Goal: Information Seeking & Learning: Check status

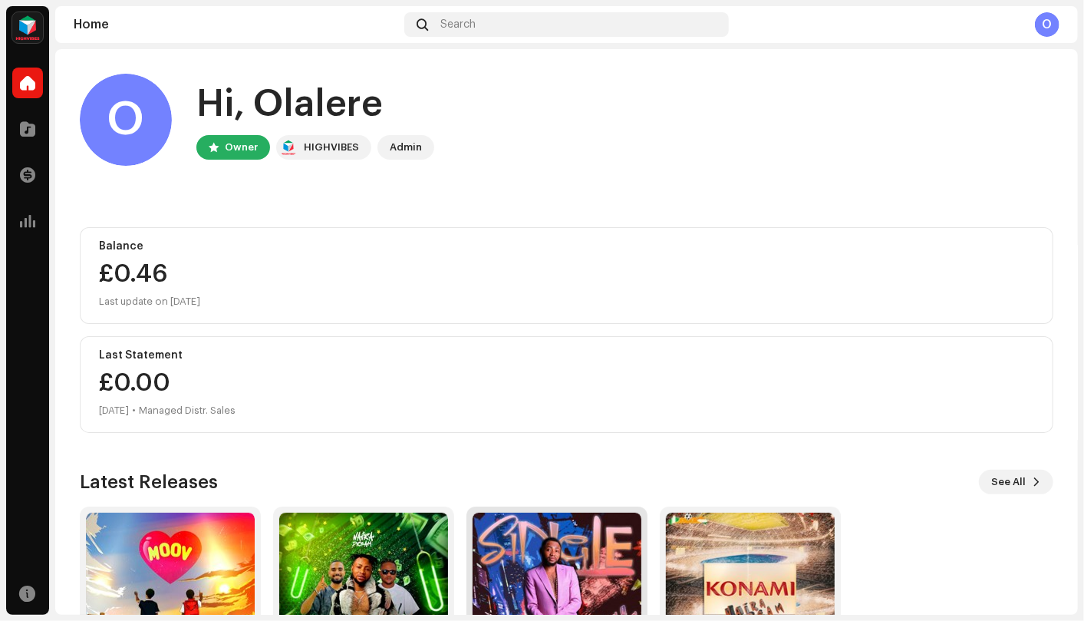
scroll to position [136, 0]
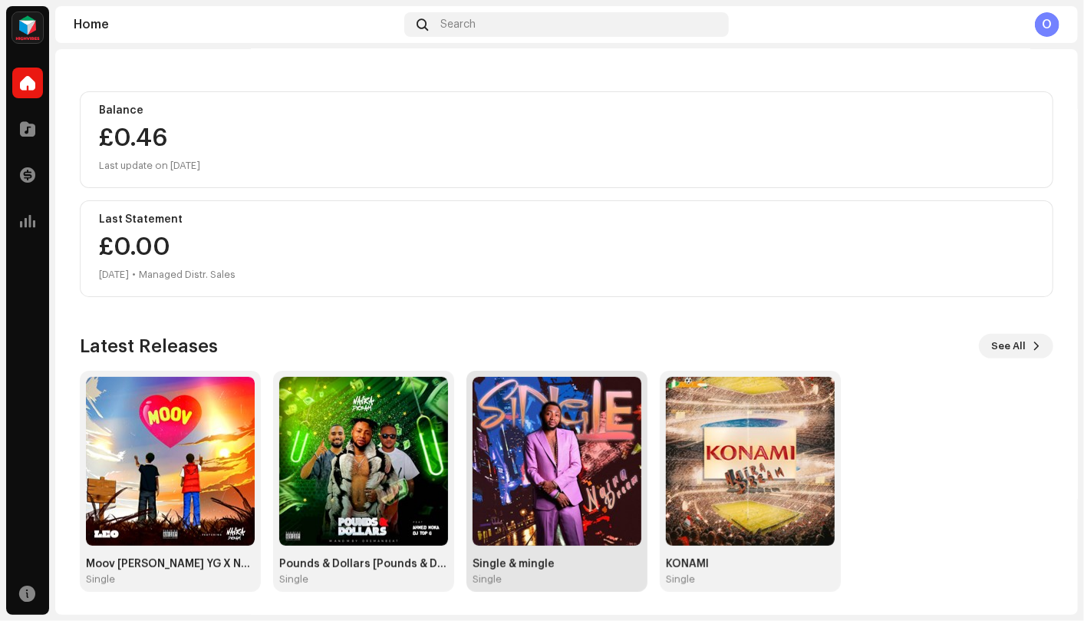
click at [554, 465] on img at bounding box center [557, 461] width 169 height 169
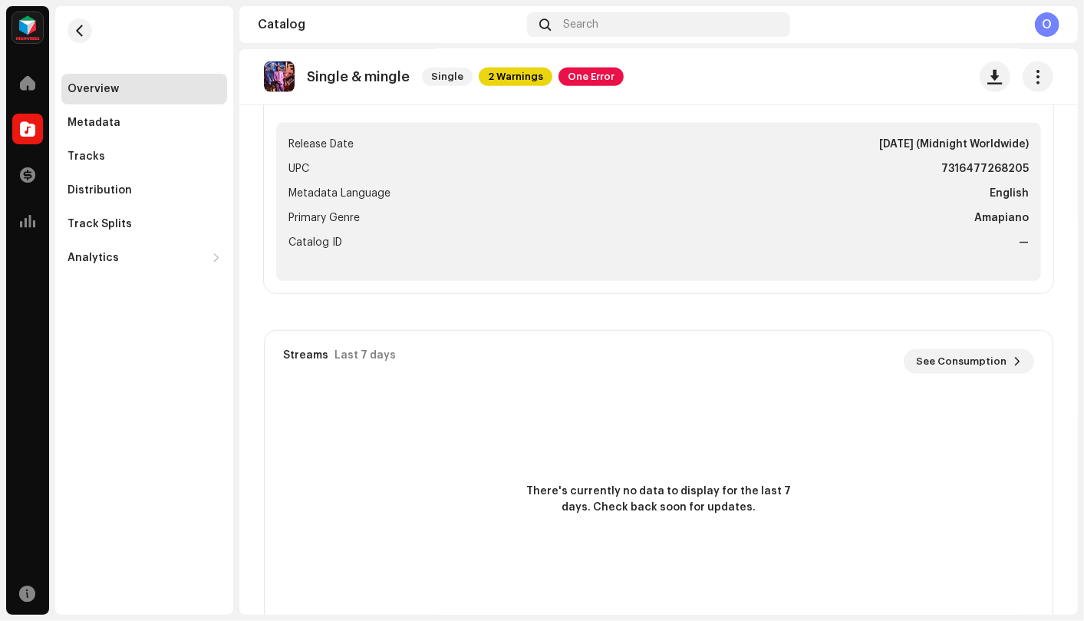
scroll to position [463, 0]
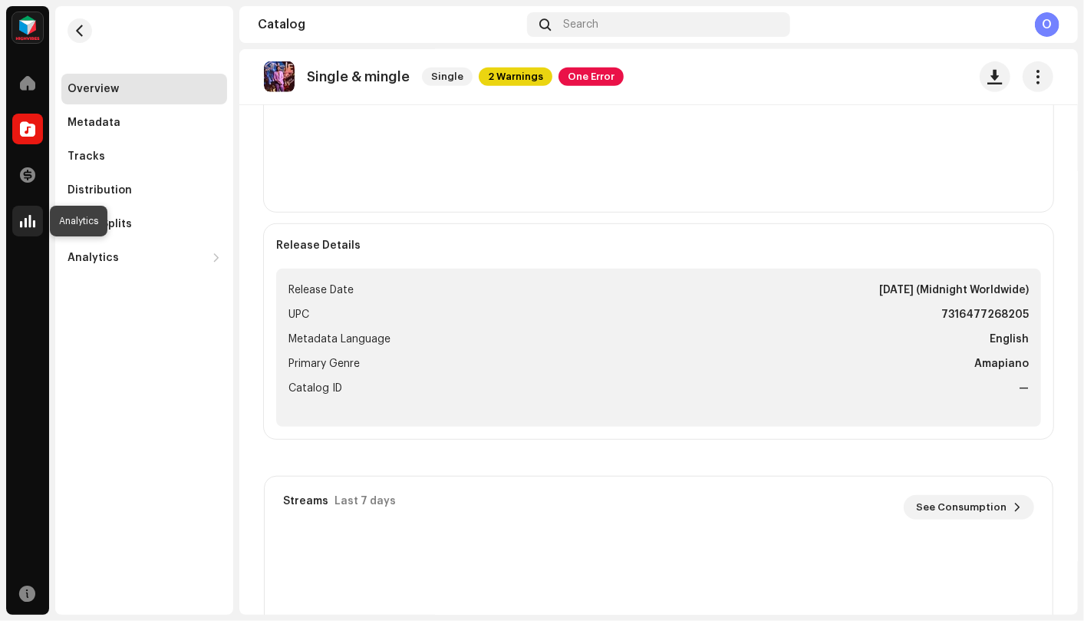
click at [17, 215] on div at bounding box center [27, 221] width 31 height 31
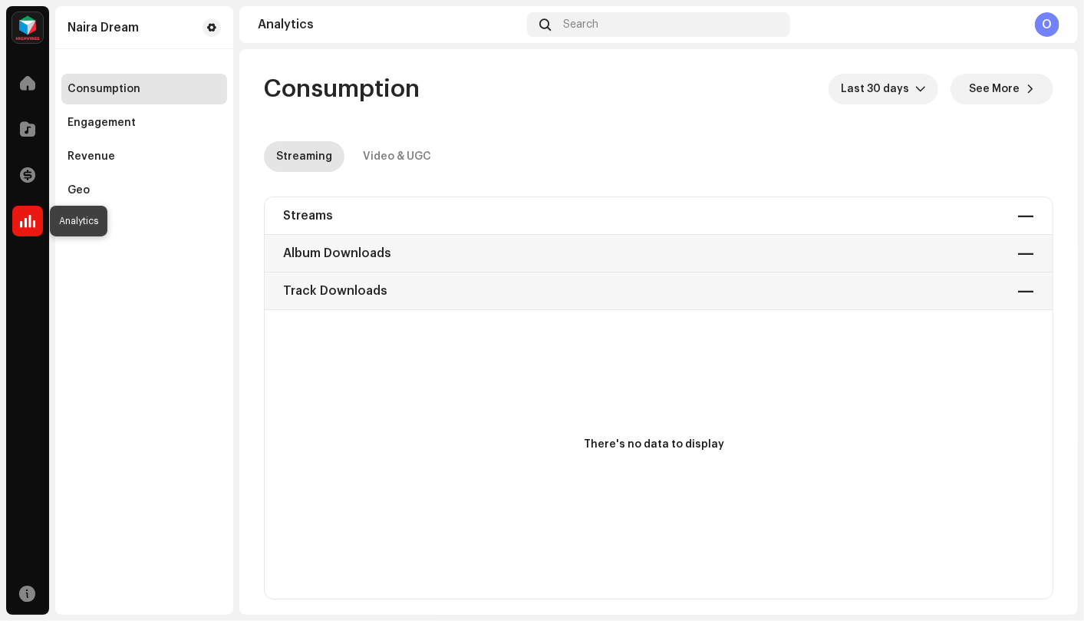
click at [21, 232] on div at bounding box center [27, 221] width 31 height 31
click at [23, 87] on span at bounding box center [27, 83] width 15 height 12
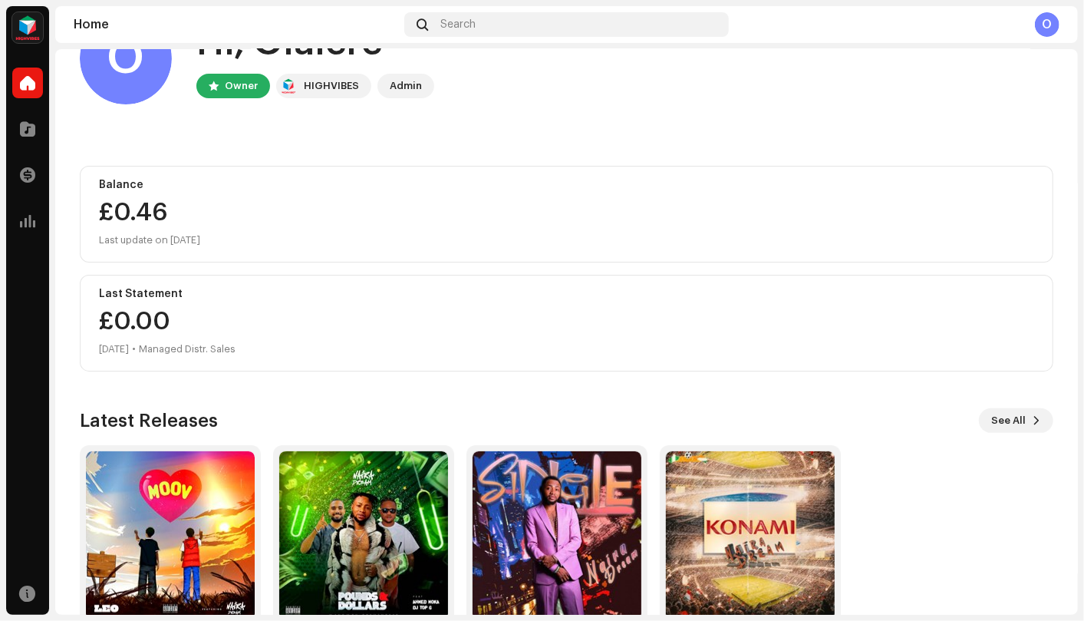
scroll to position [136, 0]
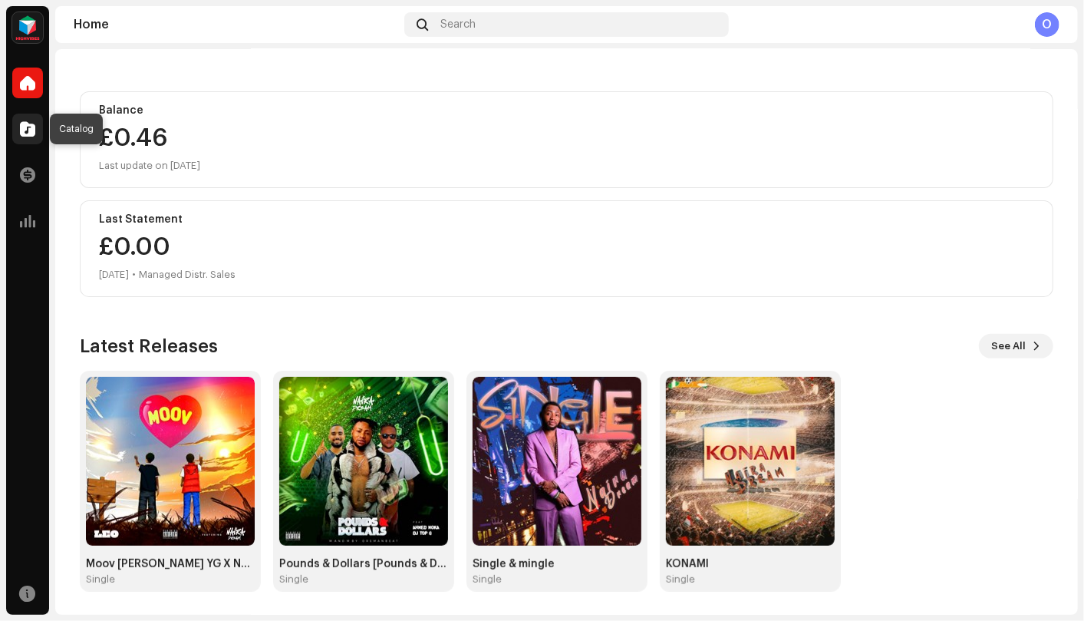
click at [28, 124] on span at bounding box center [27, 129] width 15 height 12
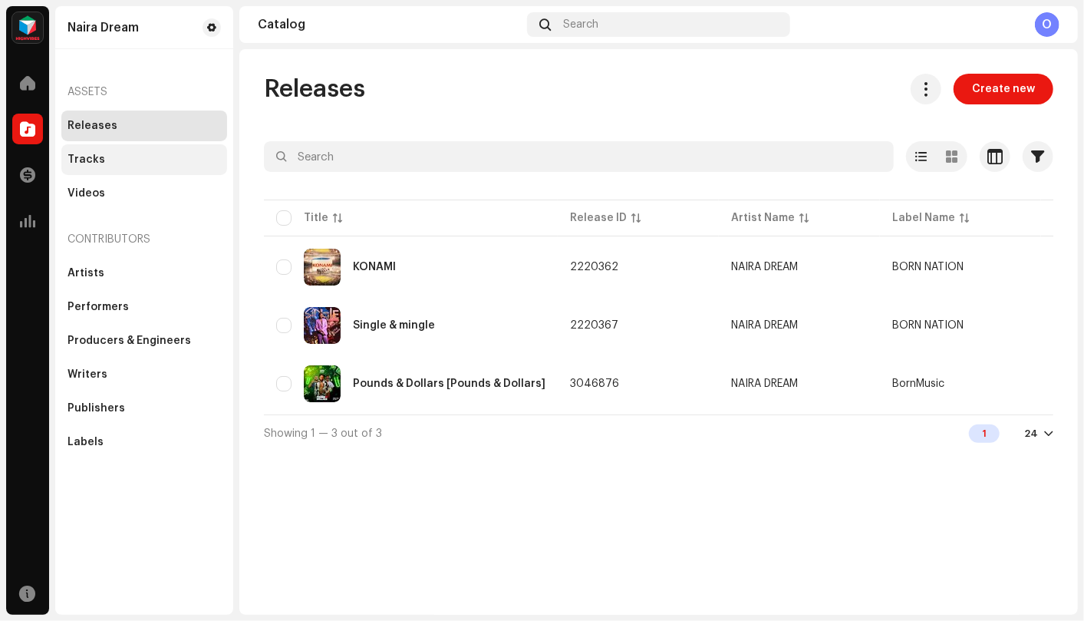
click at [112, 166] on div "Tracks" at bounding box center [144, 159] width 166 height 31
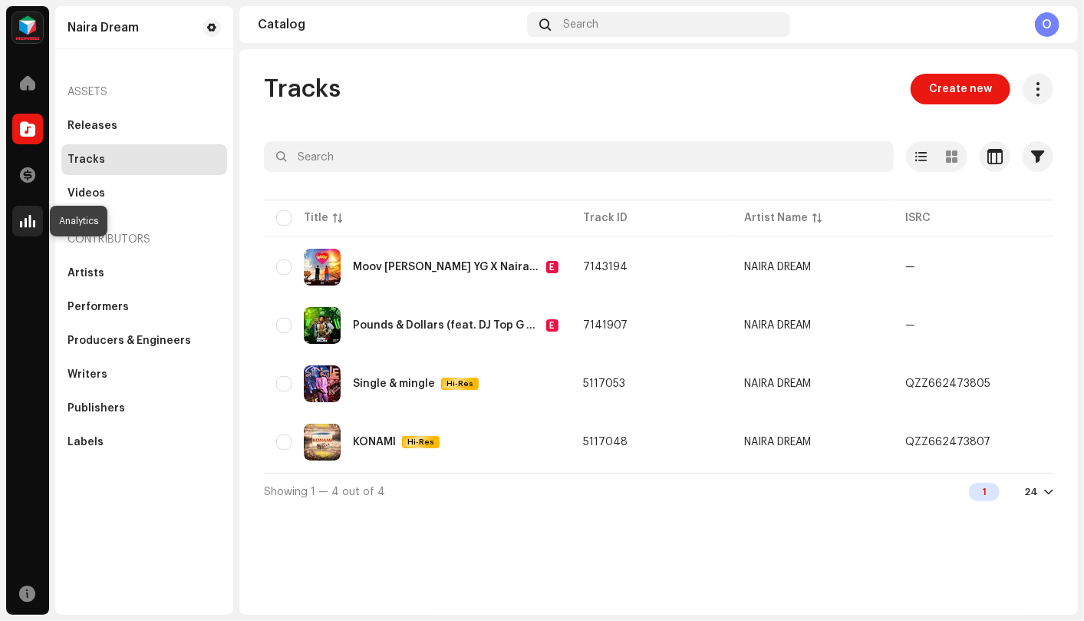
click at [22, 221] on span at bounding box center [27, 221] width 15 height 12
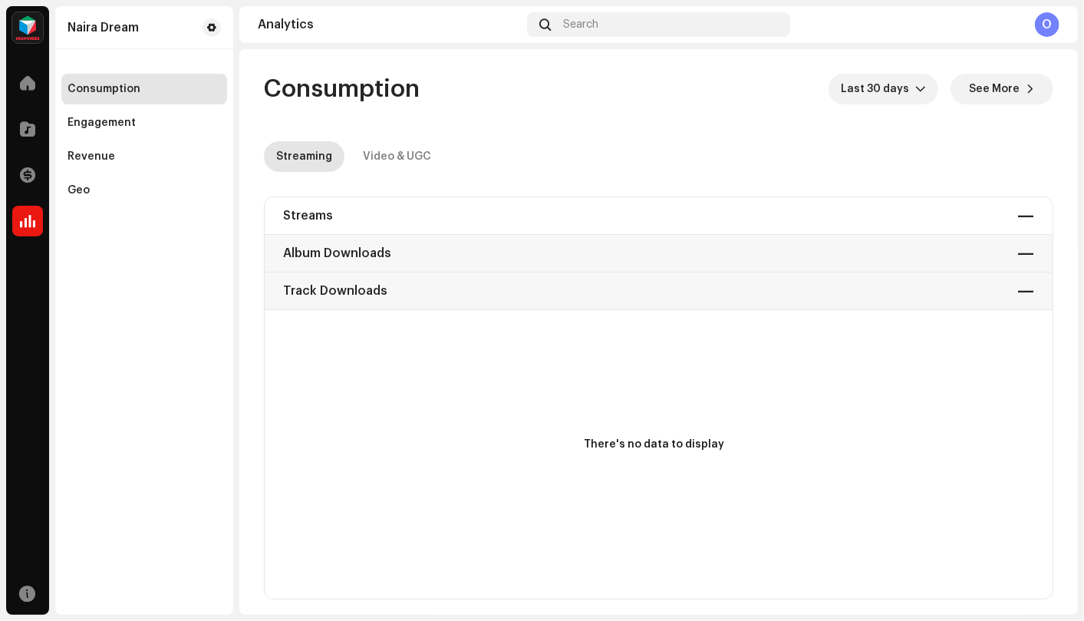
click at [275, 35] on div "Analytics Search O" at bounding box center [658, 24] width 838 height 37
click at [344, 206] on div "Streams — Album Downloads — Track Downloads —" at bounding box center [659, 253] width 788 height 113
click at [319, 215] on div "Streams — Album Downloads — Track Downloads —" at bounding box center [659, 253] width 788 height 113
click at [30, 84] on span at bounding box center [27, 83] width 15 height 12
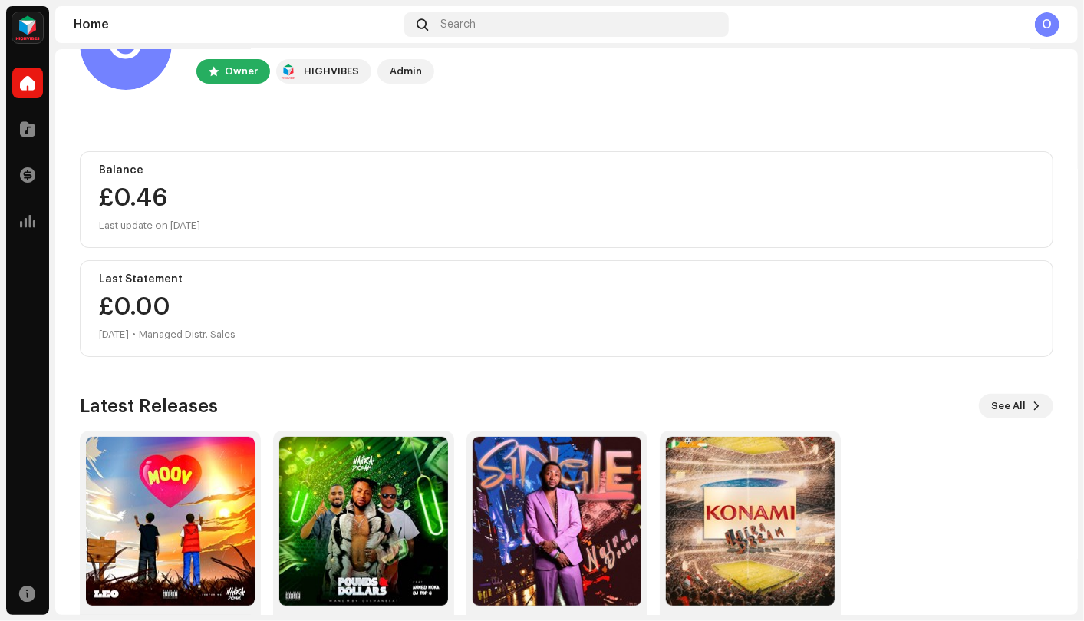
scroll to position [51, 0]
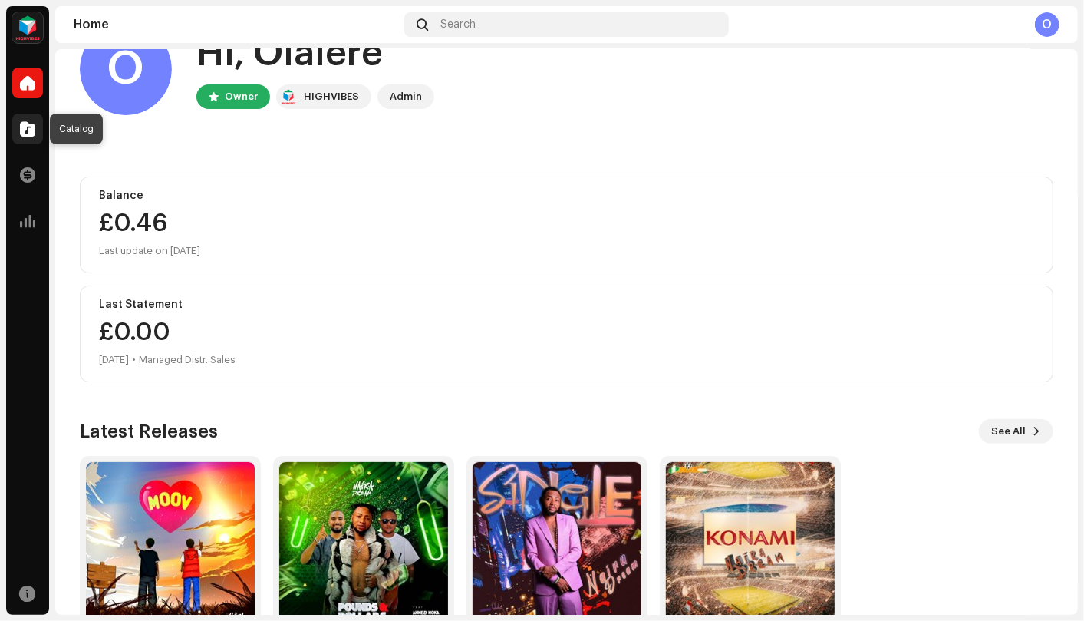
click at [21, 130] on span at bounding box center [27, 129] width 15 height 12
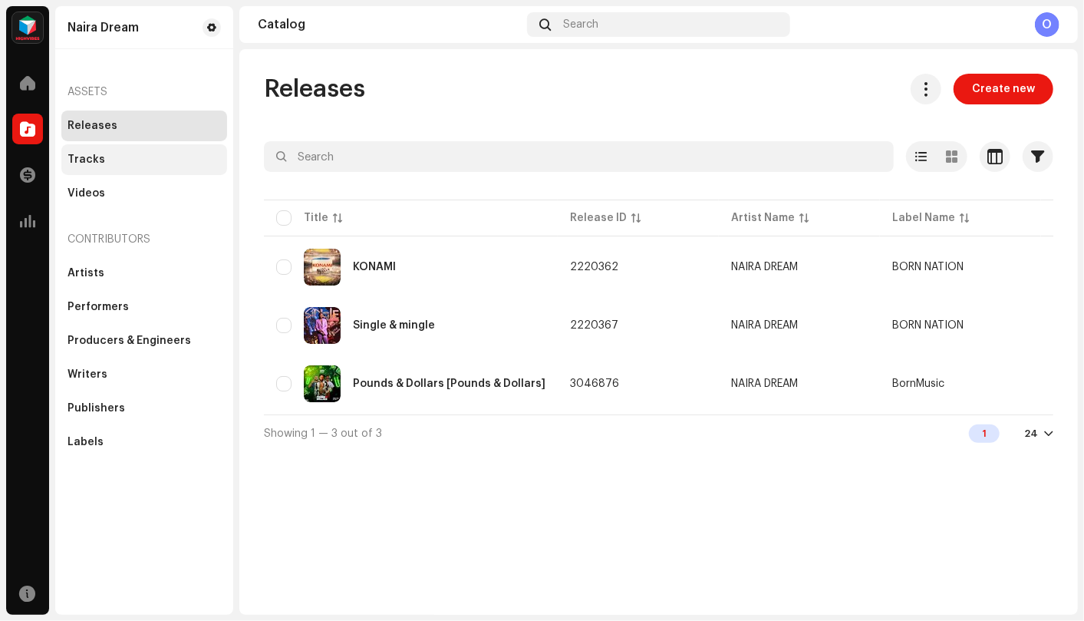
click at [165, 161] on div "Tracks" at bounding box center [144, 159] width 153 height 12
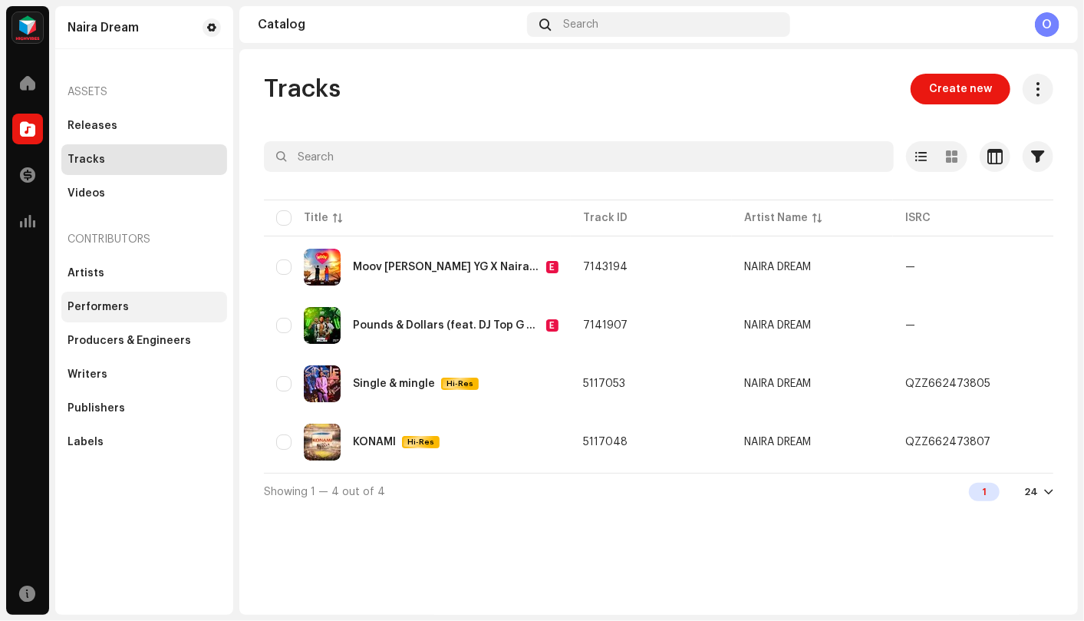
click at [158, 304] on div "Performers" at bounding box center [144, 307] width 153 height 12
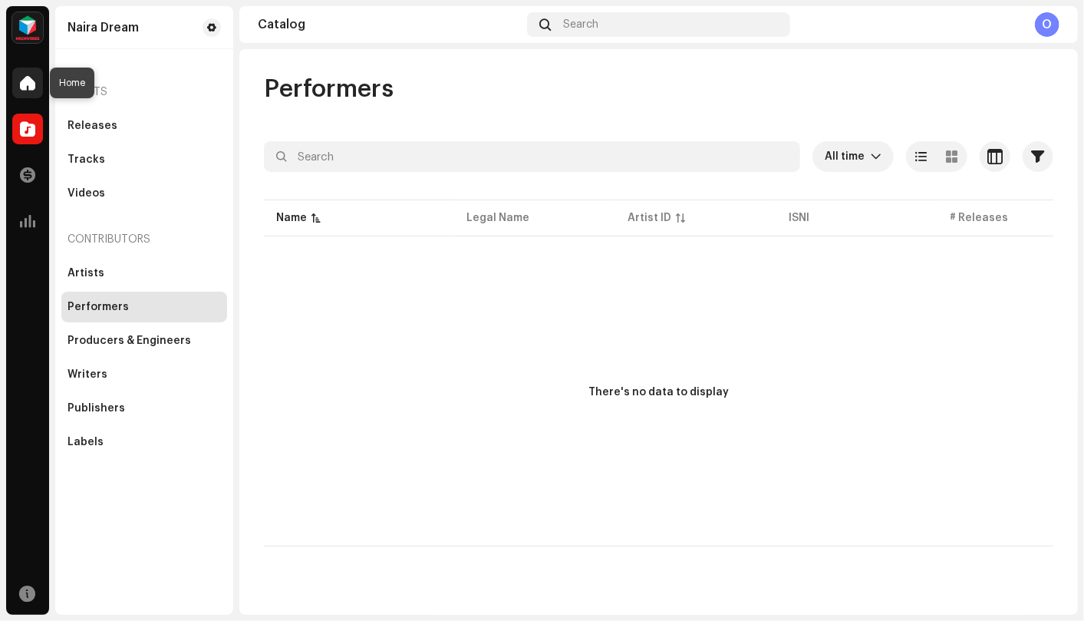
click at [30, 77] on span at bounding box center [27, 83] width 15 height 12
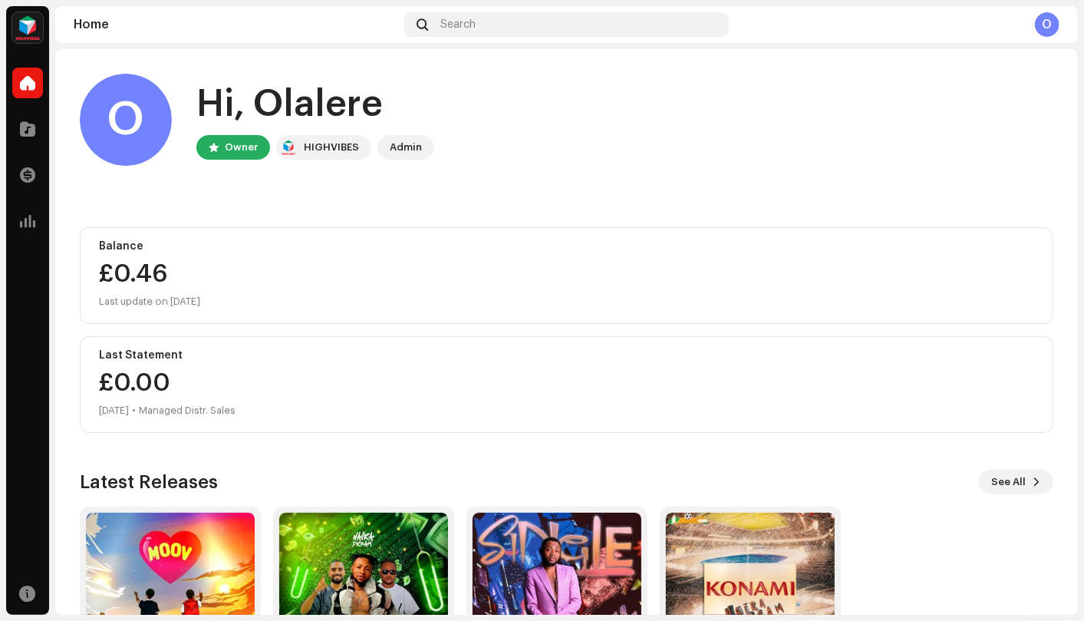
click at [137, 245] on div "Balance" at bounding box center [566, 246] width 935 height 12
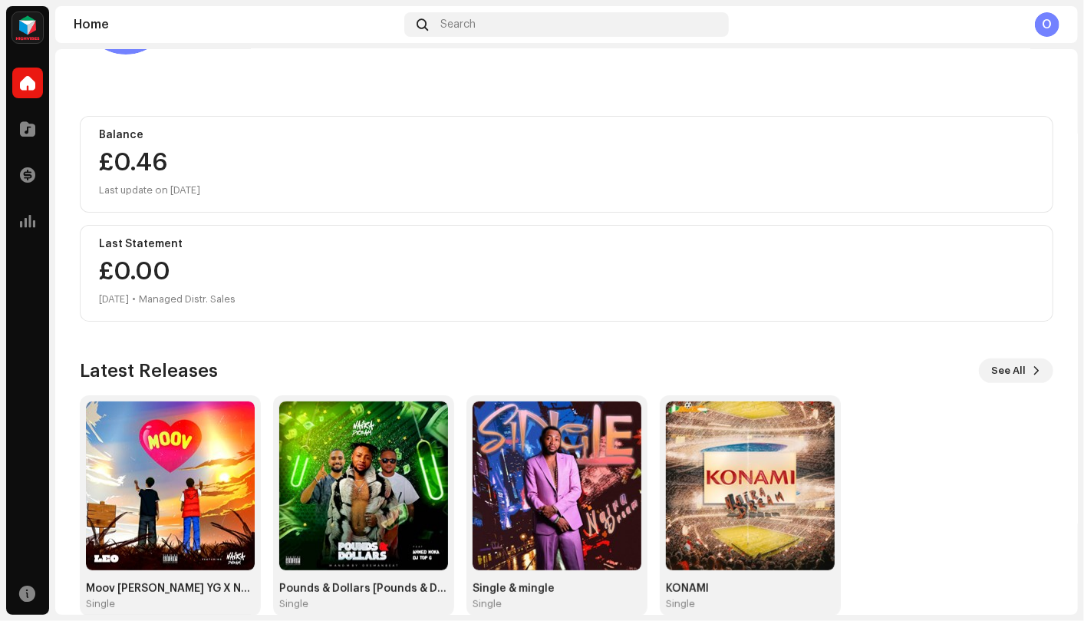
scroll to position [136, 0]
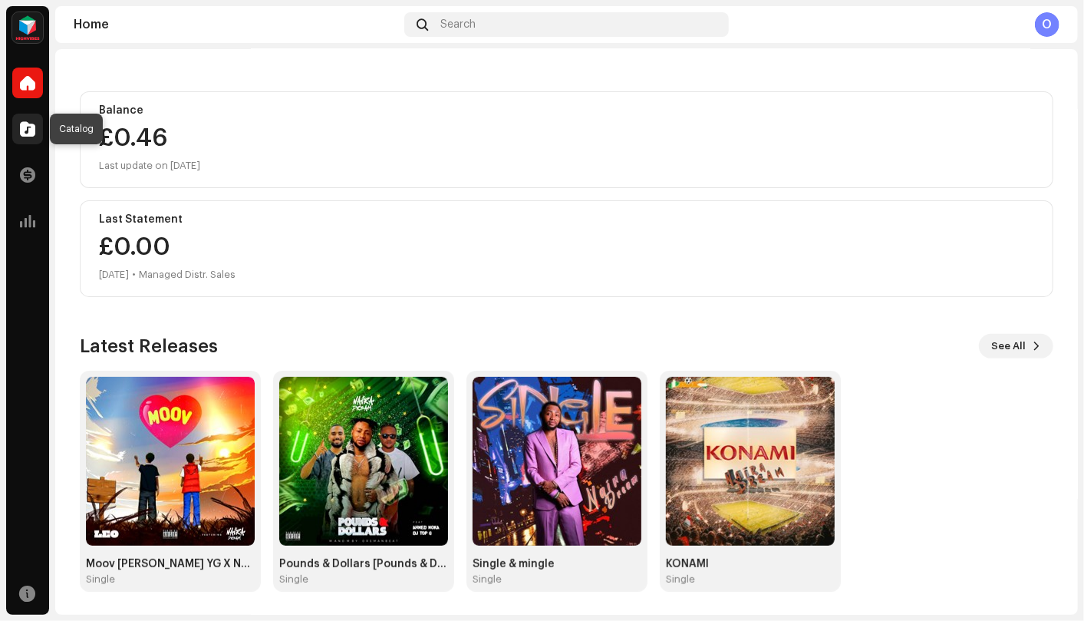
click at [17, 127] on div at bounding box center [27, 129] width 31 height 31
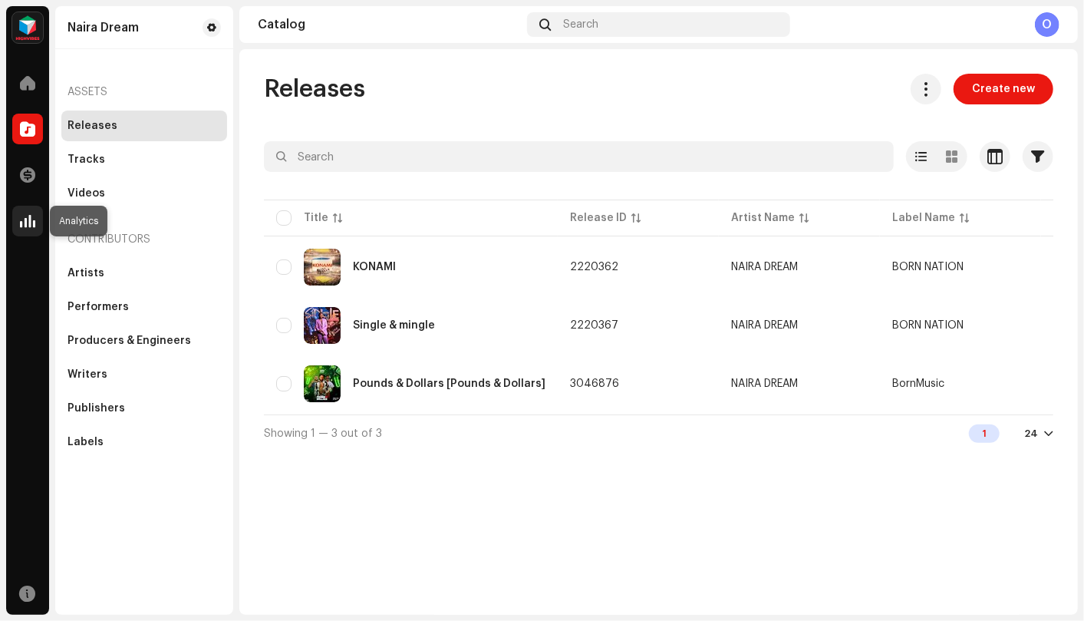
click at [28, 226] on span at bounding box center [27, 221] width 15 height 12
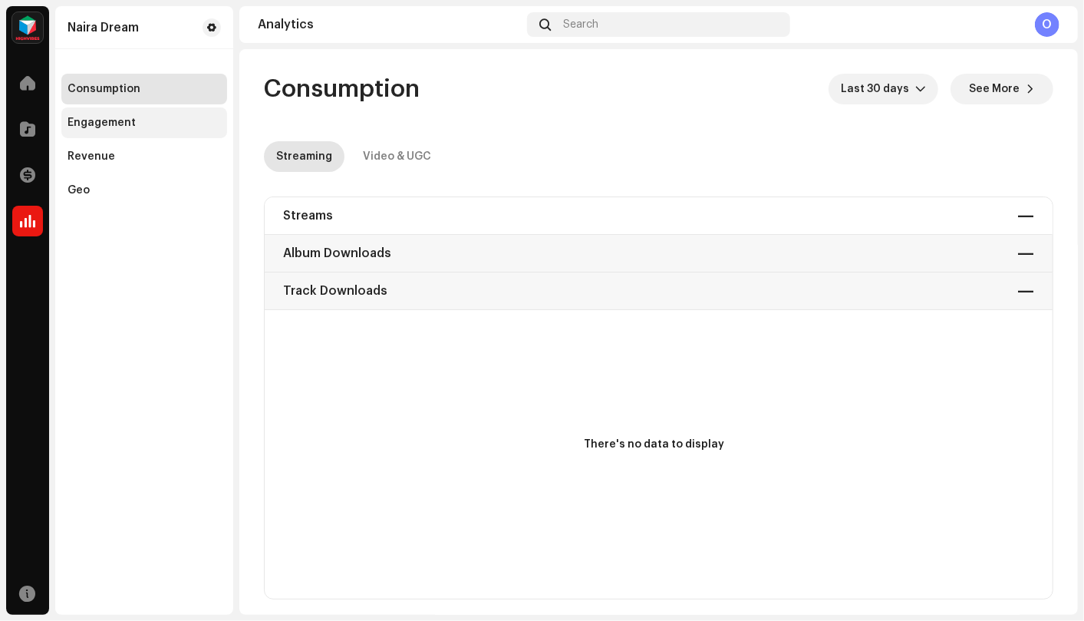
click at [110, 114] on div "Engagement" at bounding box center [144, 122] width 166 height 31
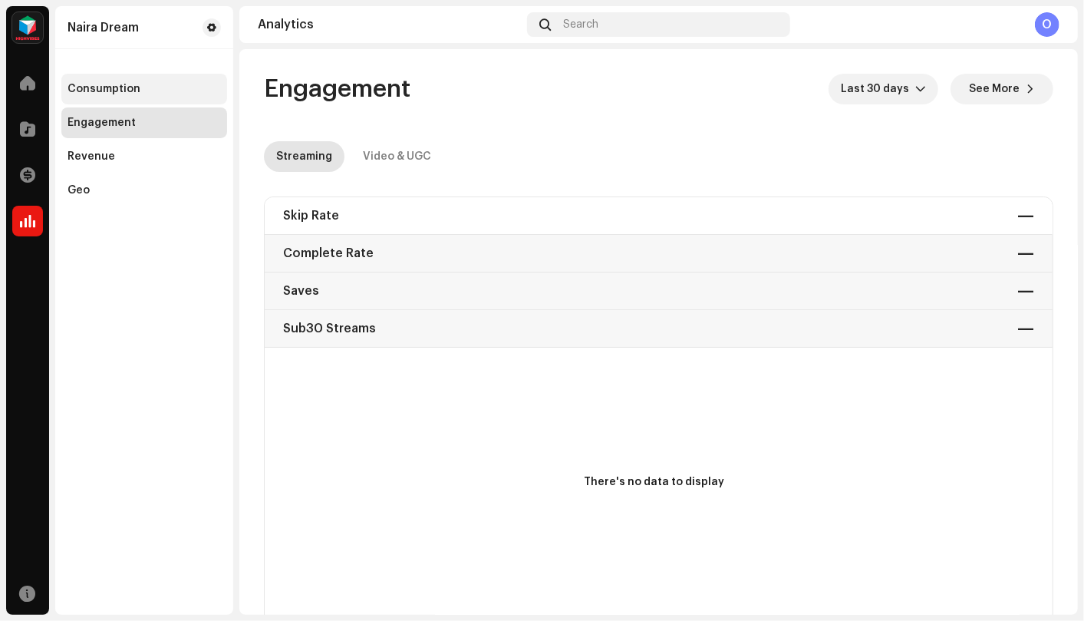
click at [106, 88] on div "Consumption" at bounding box center [104, 89] width 73 height 12
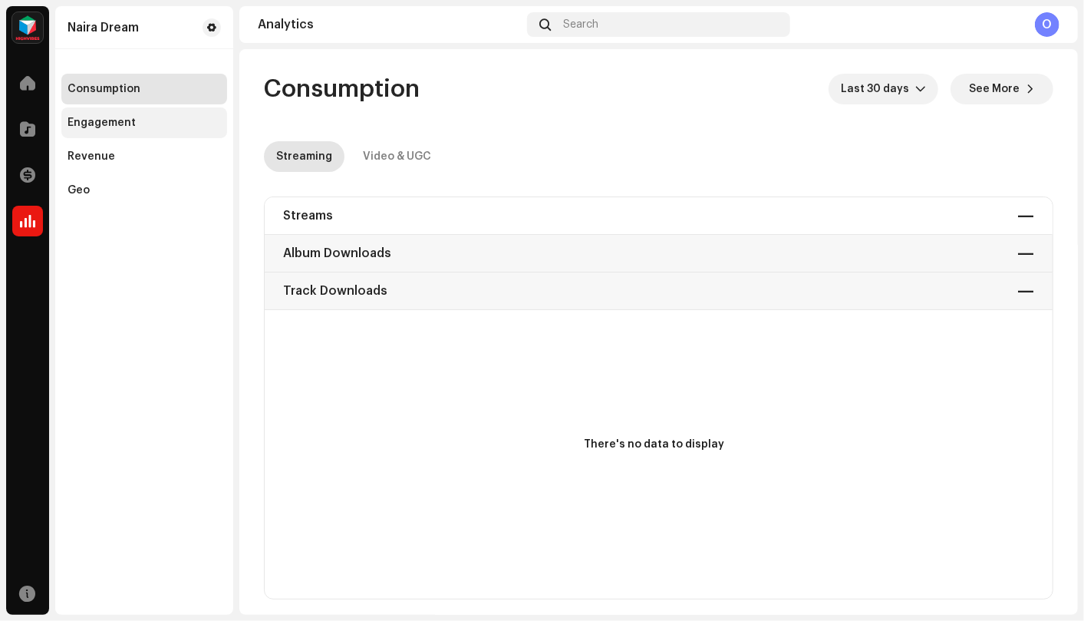
click at [156, 124] on div "Engagement" at bounding box center [144, 123] width 153 height 12
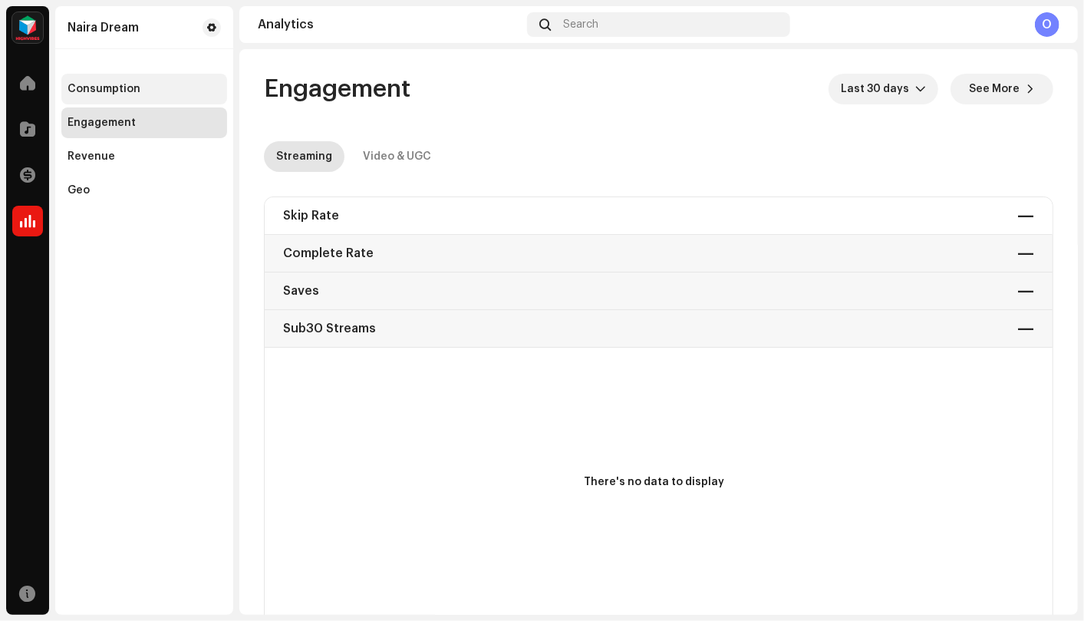
click at [134, 94] on div "Consumption" at bounding box center [104, 89] width 73 height 12
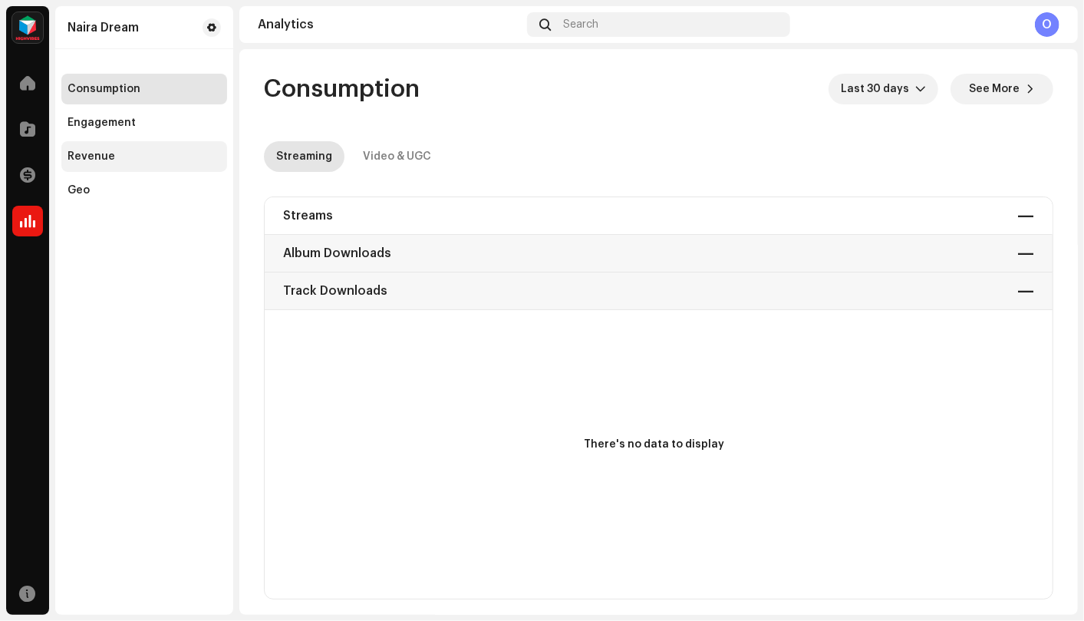
click at [118, 160] on div "Revenue" at bounding box center [144, 156] width 153 height 12
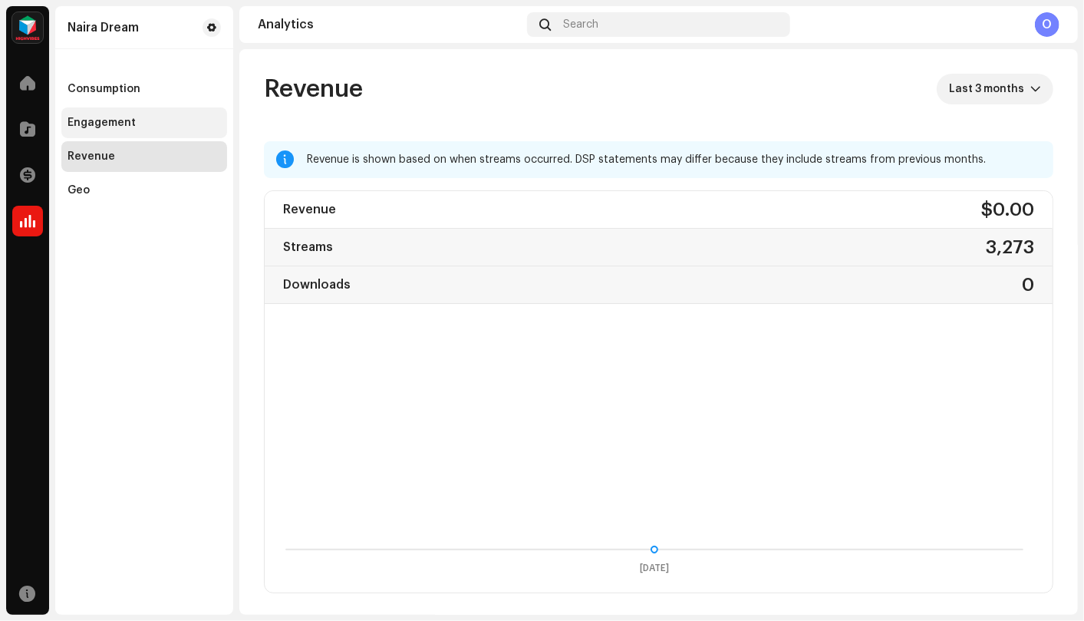
click at [123, 120] on div "Engagement" at bounding box center [102, 123] width 68 height 12
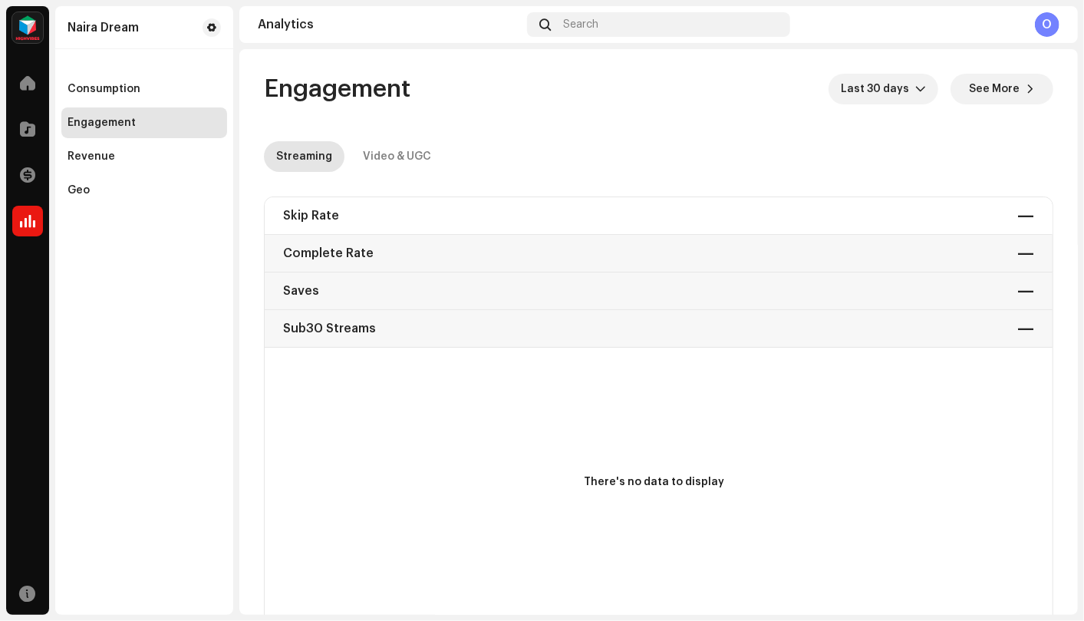
click at [36, 24] on img at bounding box center [27, 27] width 31 height 31
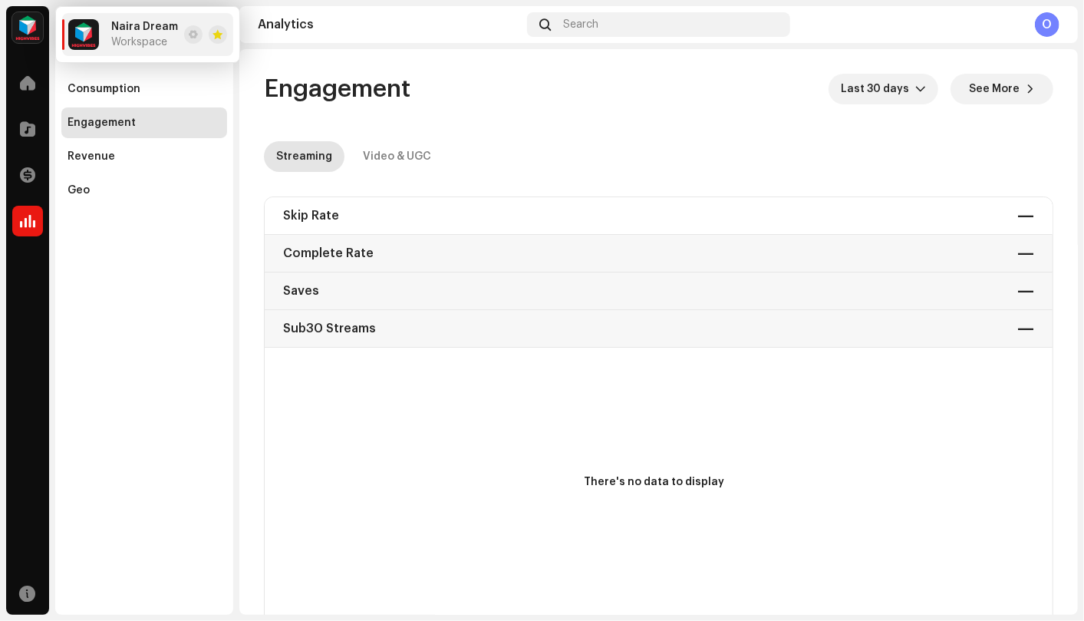
click at [35, 23] on img at bounding box center [27, 27] width 31 height 31
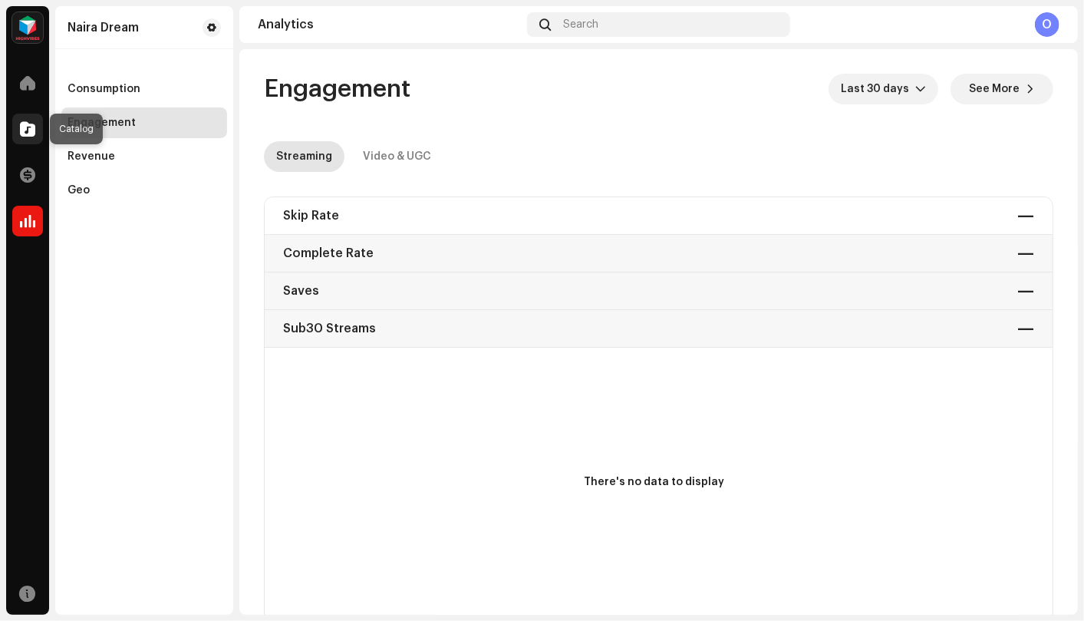
click at [28, 129] on span at bounding box center [27, 129] width 15 height 12
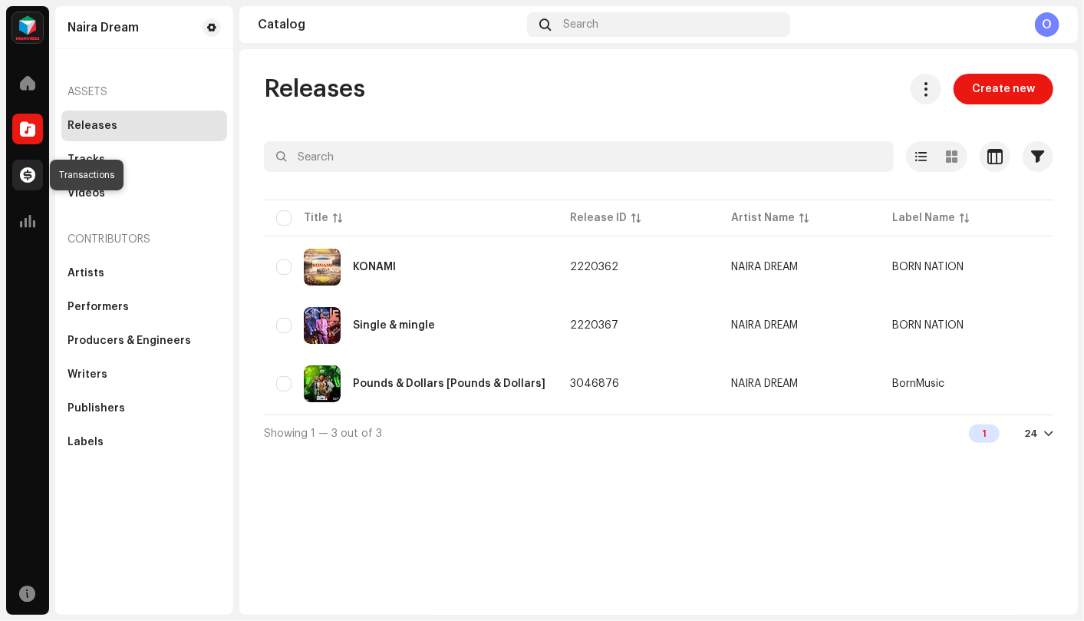
click at [32, 181] on span at bounding box center [27, 175] width 15 height 12
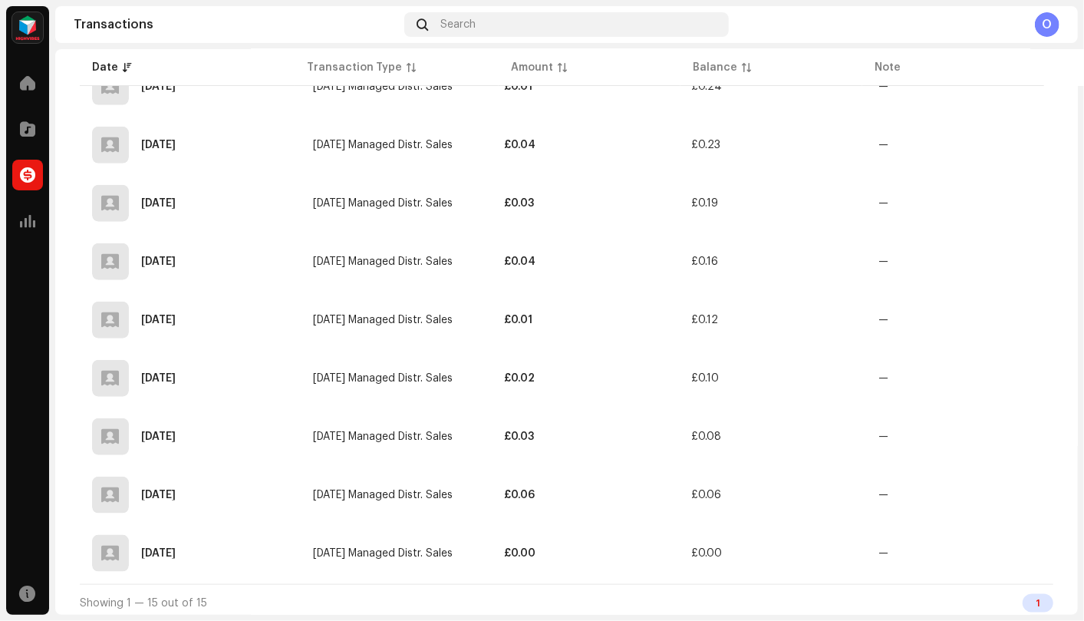
scroll to position [518, 0]
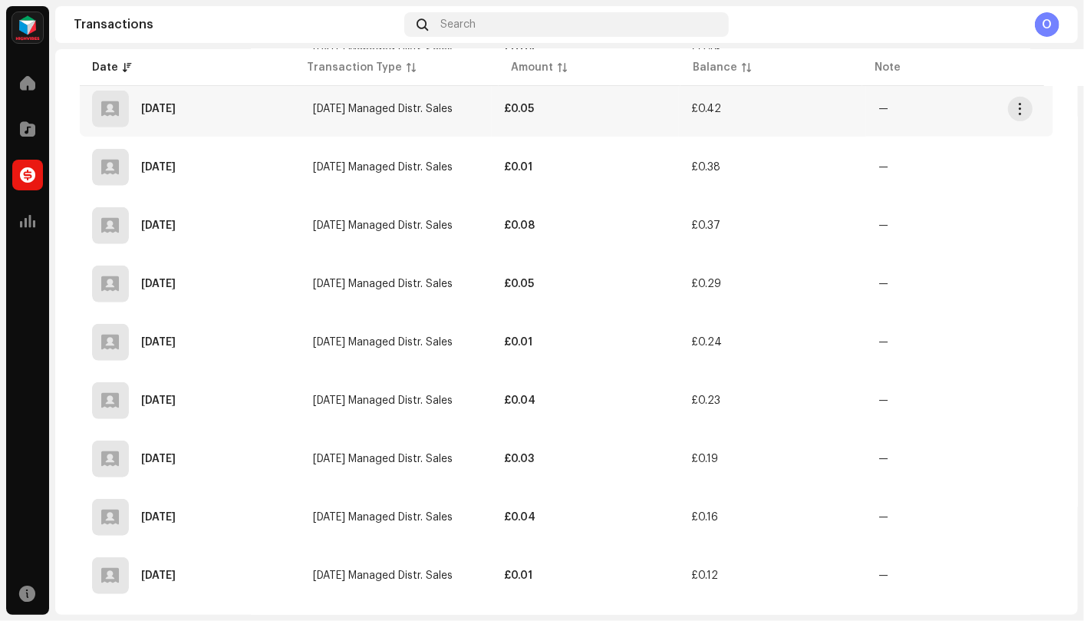
click at [206, 93] on div "Jul 17, 2025" at bounding box center [190, 109] width 196 height 37
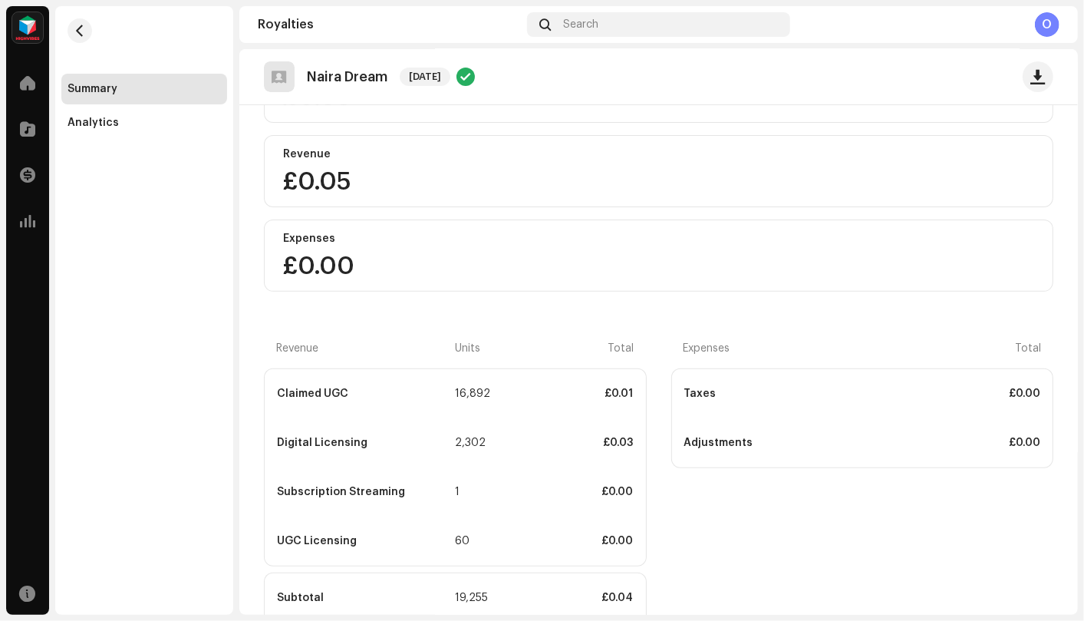
scroll to position [318, 0]
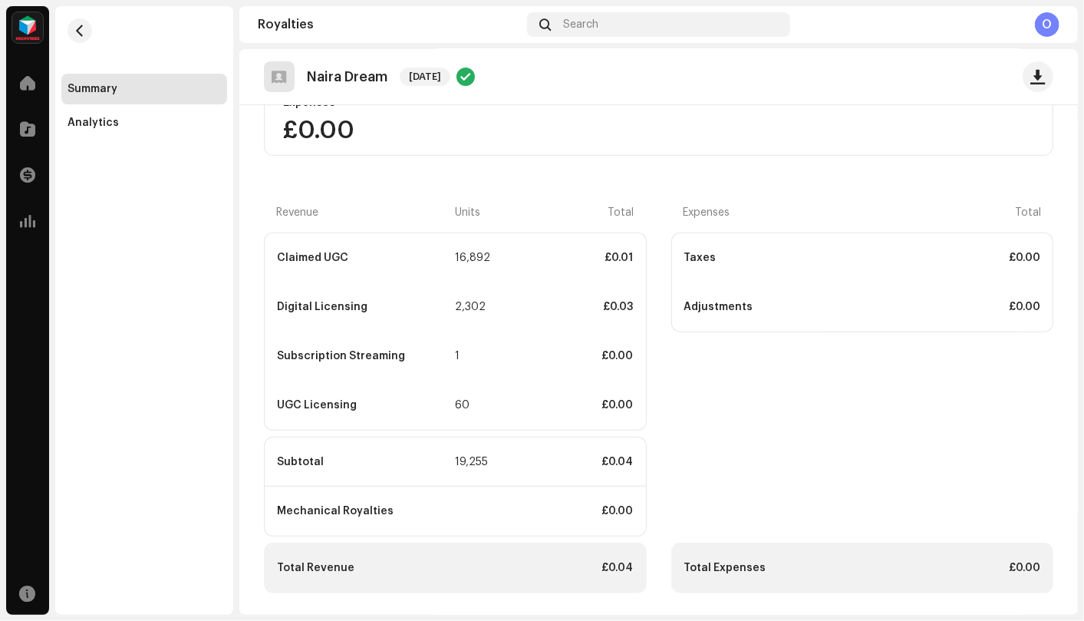
click at [759, 565] on div "Total Expenses" at bounding box center [772, 567] width 176 height 12
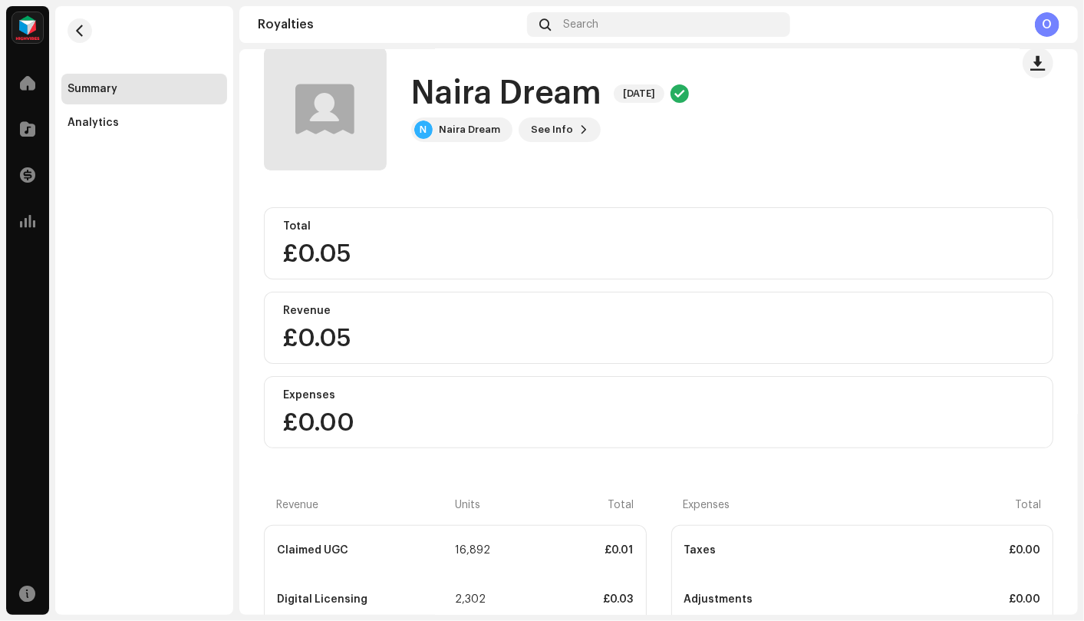
scroll to position [0, 0]
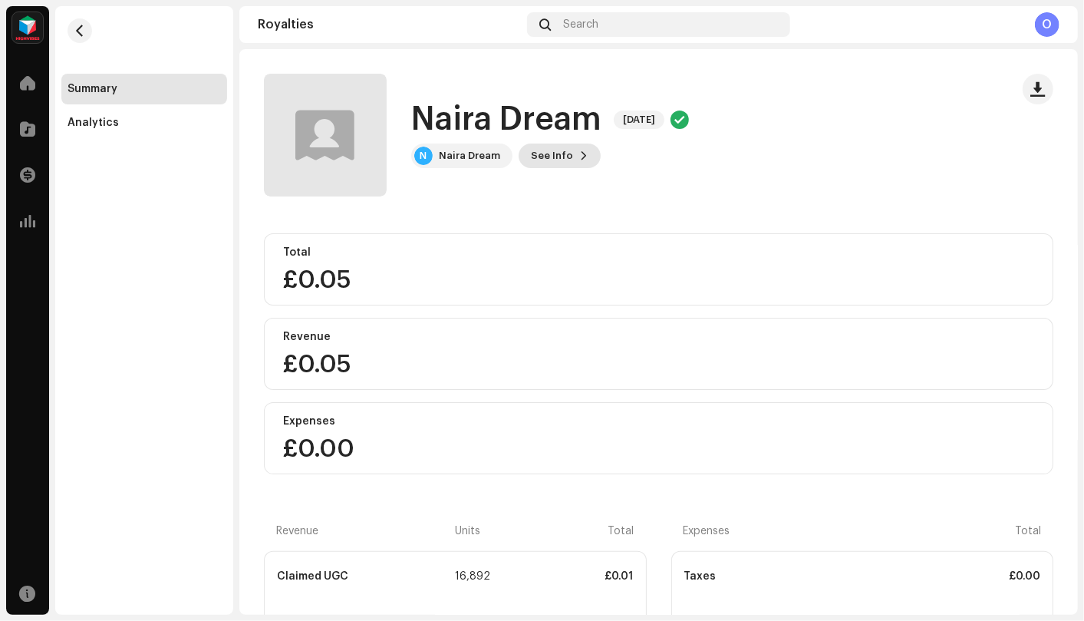
click at [537, 156] on span "See Info" at bounding box center [552, 155] width 42 height 31
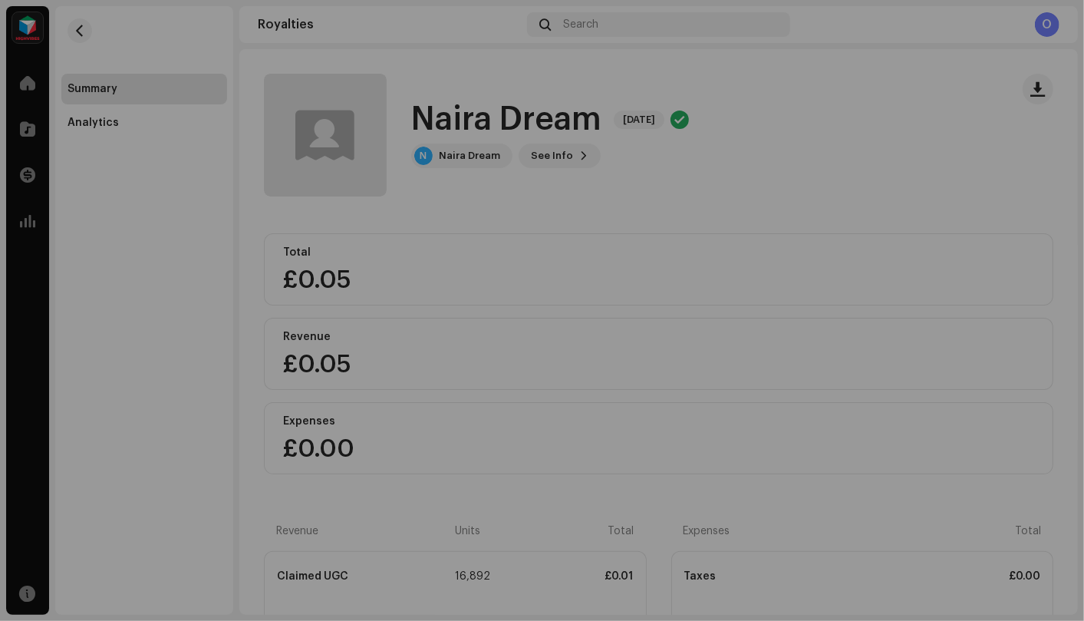
click at [538, 155] on div "Naira Dream 5468175 Payee ID 537250 Statement Month Jul 2025 Payor HIGHVIBES DI…" at bounding box center [542, 310] width 1084 height 621
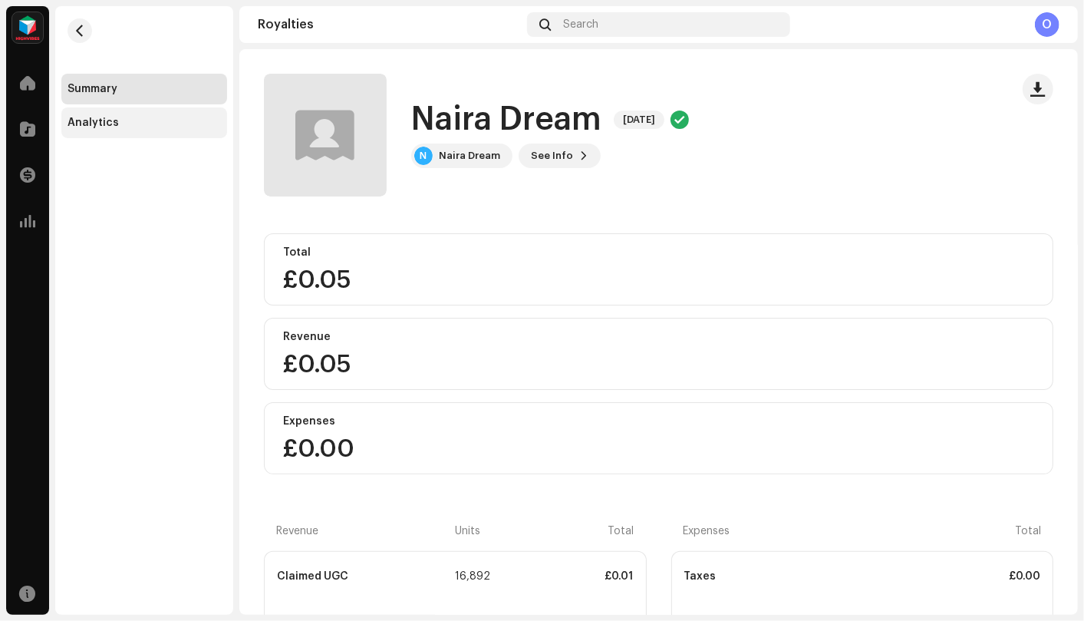
click at [94, 124] on div "Analytics" at bounding box center [93, 123] width 51 height 12
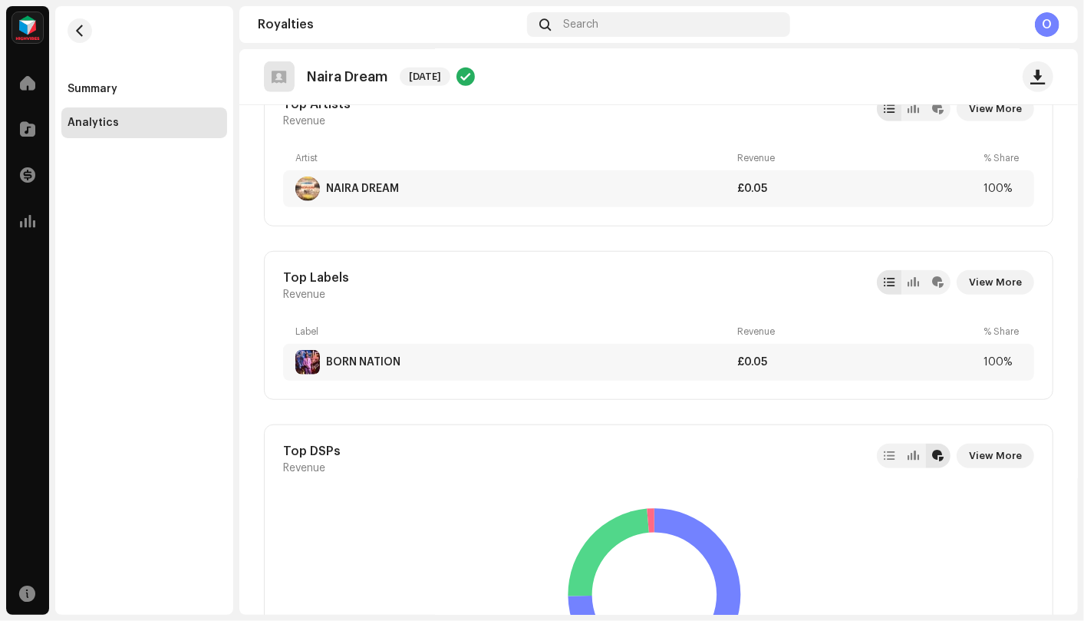
scroll to position [247, 0]
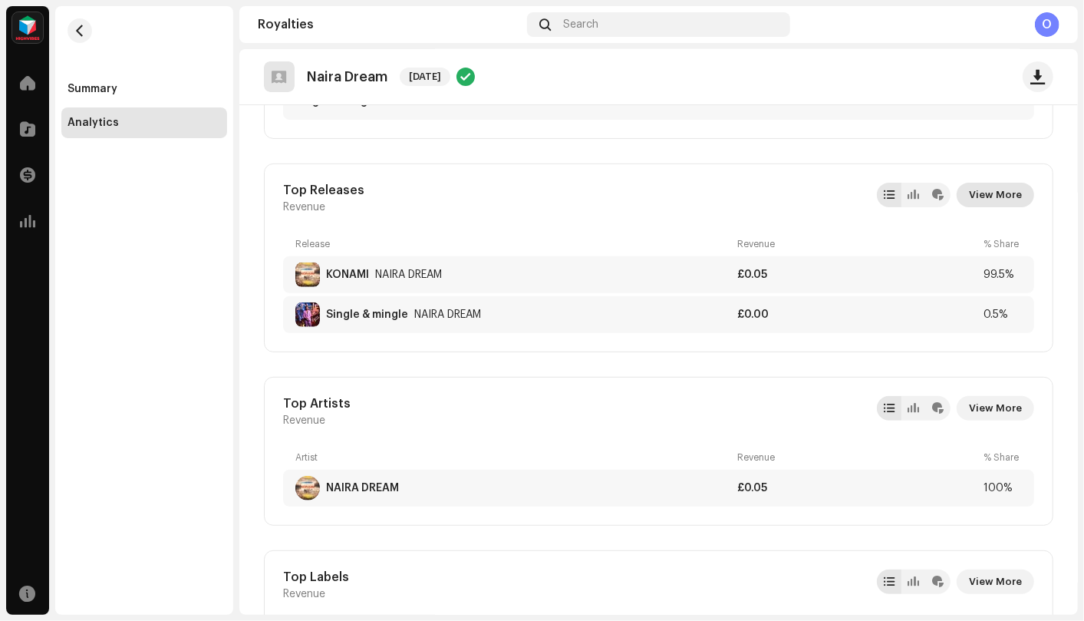
click at [998, 196] on span "View More" at bounding box center [995, 194] width 53 height 31
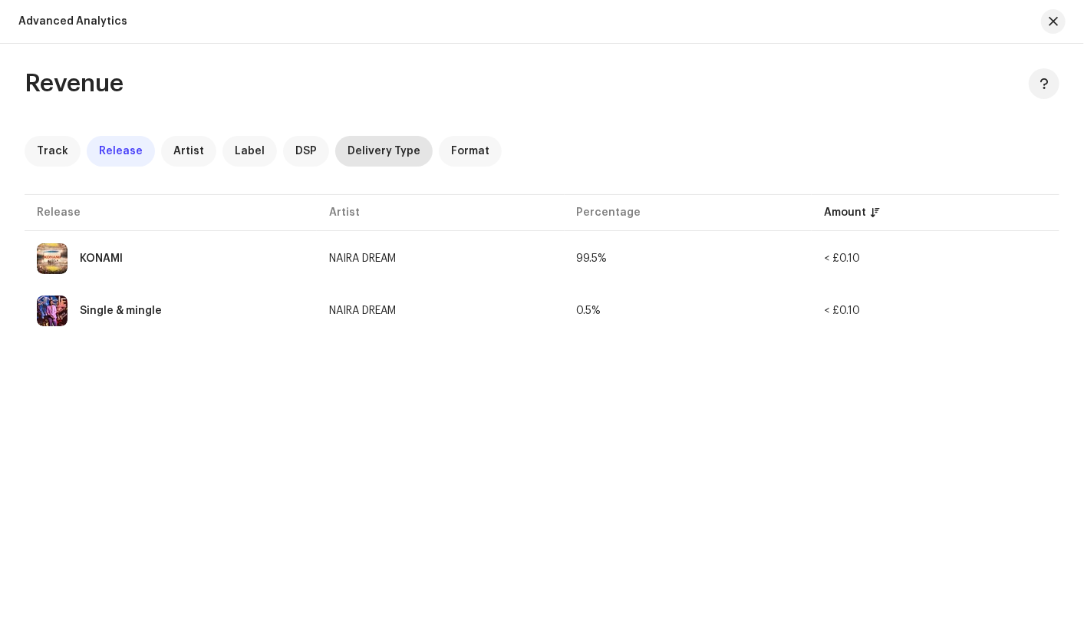
click at [354, 154] on span "Delivery Type" at bounding box center [383, 151] width 73 height 12
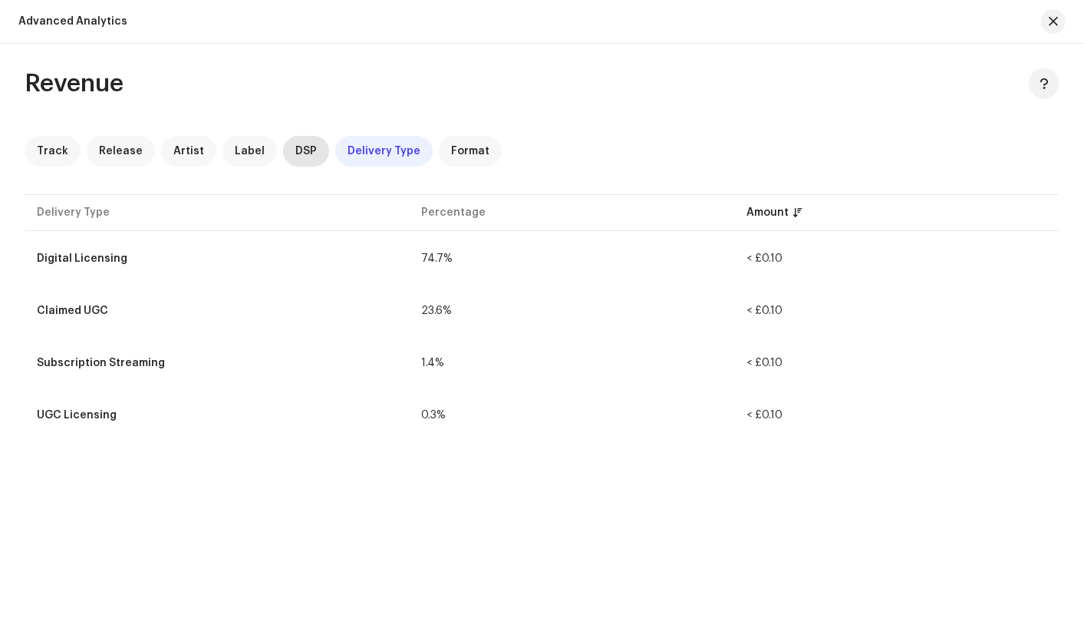
click at [295, 151] on span "DSP" at bounding box center [305, 151] width 21 height 12
